Goal: Navigation & Orientation: Find specific page/section

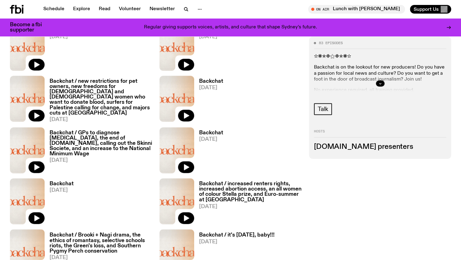
scroll to position [614, 0]
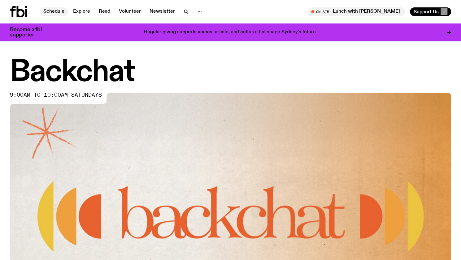
click at [56, 10] on link "Schedule" at bounding box center [54, 11] width 28 height 9
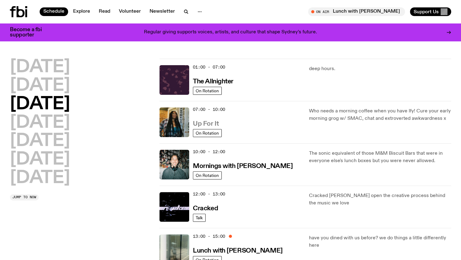
click at [199, 125] on h3 "Up For It" at bounding box center [206, 124] width 26 height 6
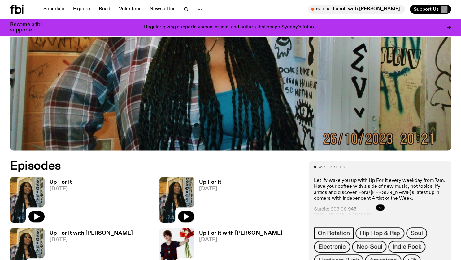
scroll to position [243, 0]
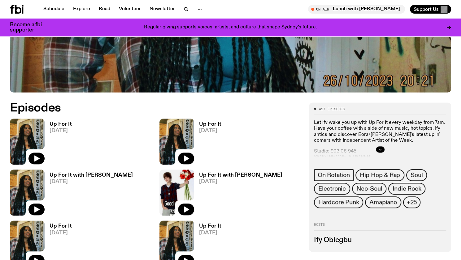
click at [379, 149] on icon "button" at bounding box center [380, 150] width 4 height 4
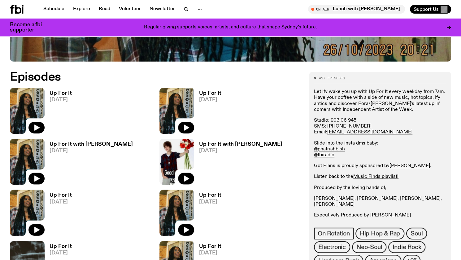
scroll to position [305, 0]
